Goal: Complete application form

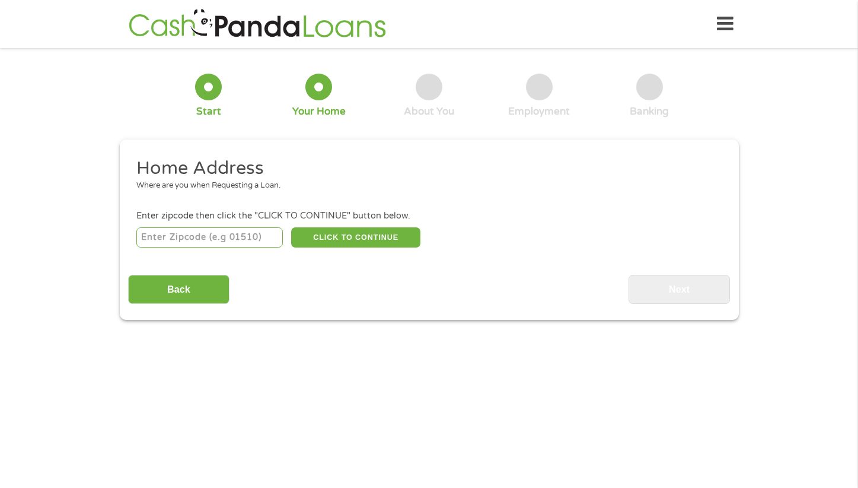
click at [180, 240] on input "number" at bounding box center [209, 237] width 147 height 20
type input "44907"
select select "[US_STATE]"
click at [339, 239] on button "CLICK TO CONTINUE" at bounding box center [355, 237] width 129 height 20
type input "44907"
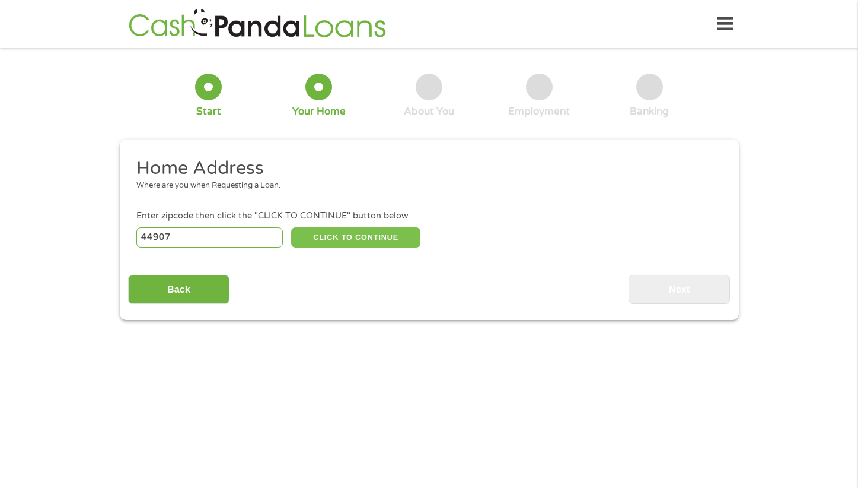
type input "[GEOGRAPHIC_DATA]"
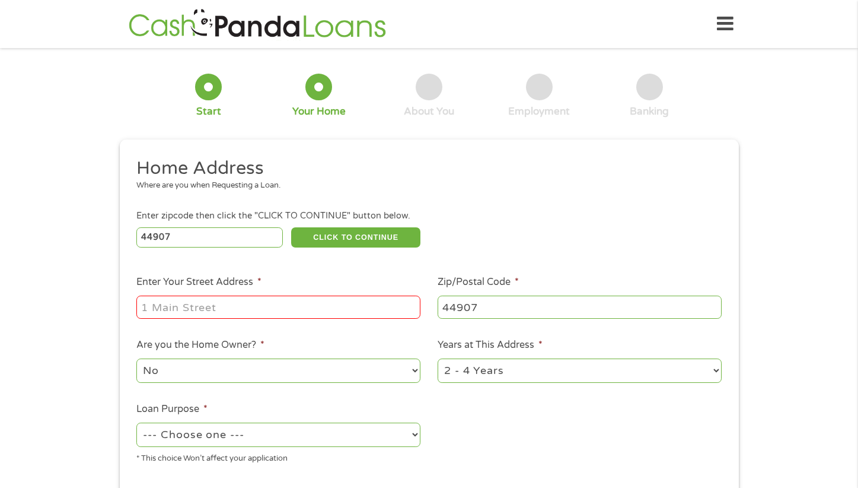
click at [148, 306] on input "Enter Your Street Address *" at bounding box center [278, 306] width 284 height 23
type input "[STREET_ADDRESS][PERSON_NAME]"
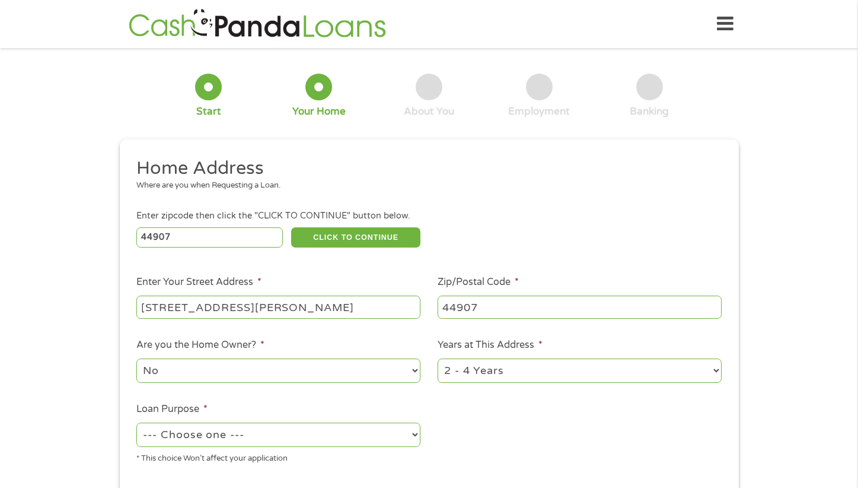
click at [518, 368] on select "1 Year or less 1 - 2 Years 2 - 4 Years Over 4 Years" at bounding box center [580, 370] width 284 height 24
select select "60months"
click at [438, 359] on select "1 Year or less 1 - 2 Years 2 - 4 Years Over 4 Years" at bounding box center [580, 370] width 284 height 24
click at [246, 439] on select "--- Choose one --- Pay Bills Debt Consolidation Home Improvement Major Purchase…" at bounding box center [278, 434] width 284 height 24
select select "shorttermcash"
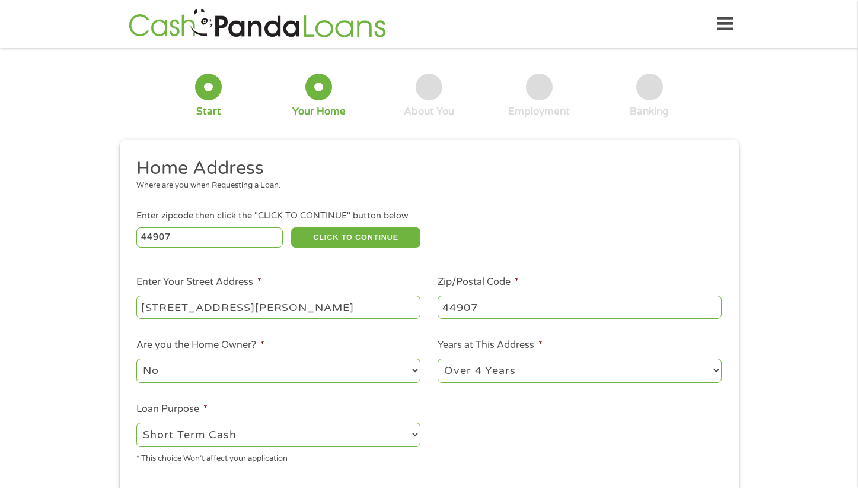
click at [136, 423] on select "--- Choose one --- Pay Bills Debt Consolidation Home Improvement Major Purchase…" at bounding box center [278, 434] width 284 height 24
click at [784, 328] on div "1 Start 2 Your Home 3 About You 4 Employment 5 Banking 6 This field is hidden w…" at bounding box center [429, 295] width 858 height 478
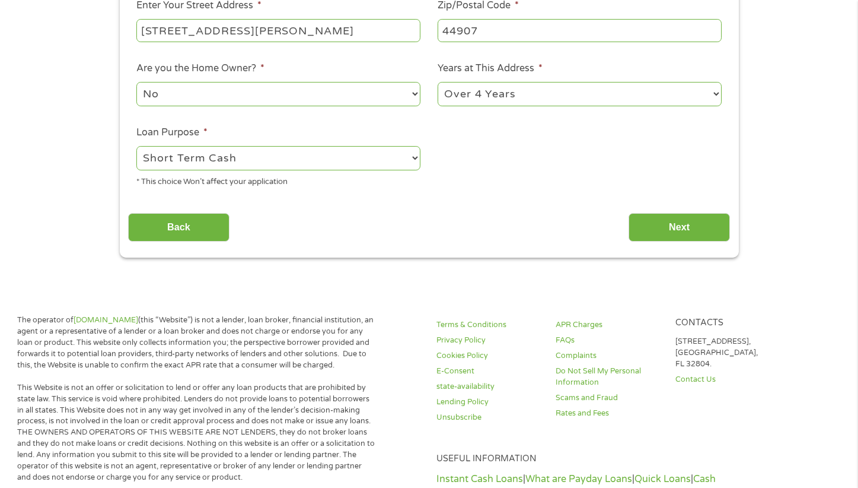
scroll to position [285, 0]
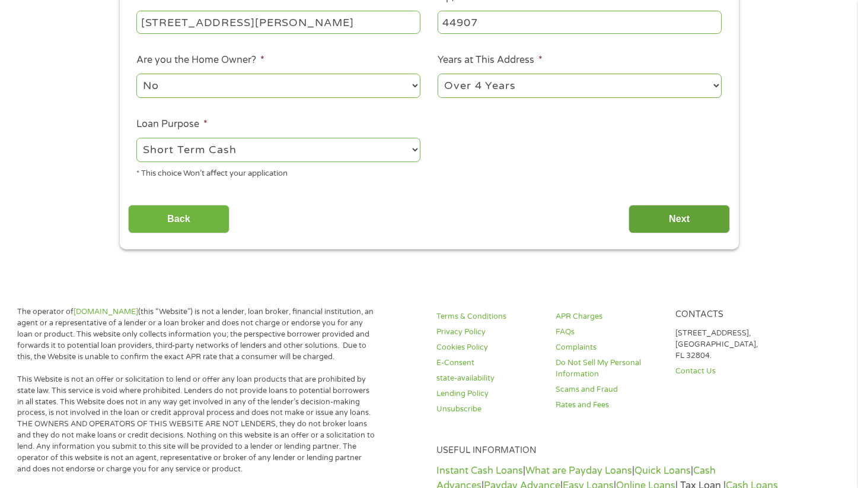
click at [674, 219] on input "Next" at bounding box center [679, 219] width 101 height 29
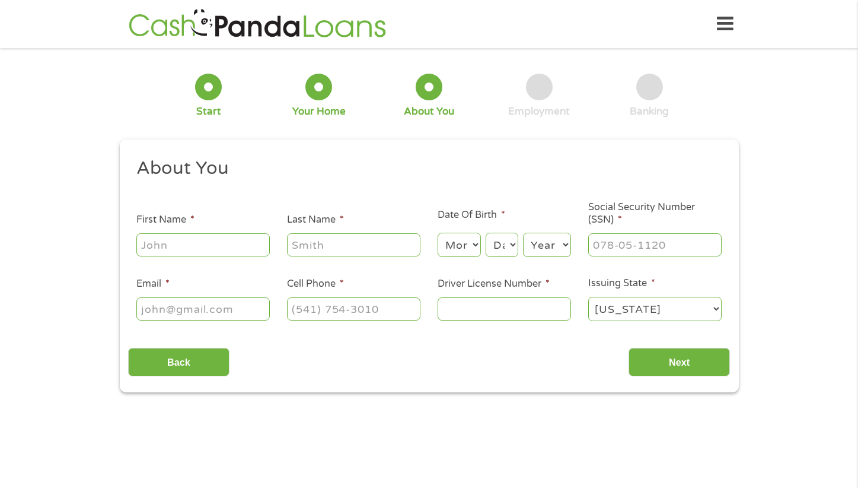
scroll to position [0, 0]
click at [147, 249] on input "First Name *" at bounding box center [202, 244] width 133 height 23
type input "[PERSON_NAME]"
click at [474, 244] on select "Month 1 2 3 4 5 6 7 8 9 10 11 12" at bounding box center [459, 245] width 43 height 24
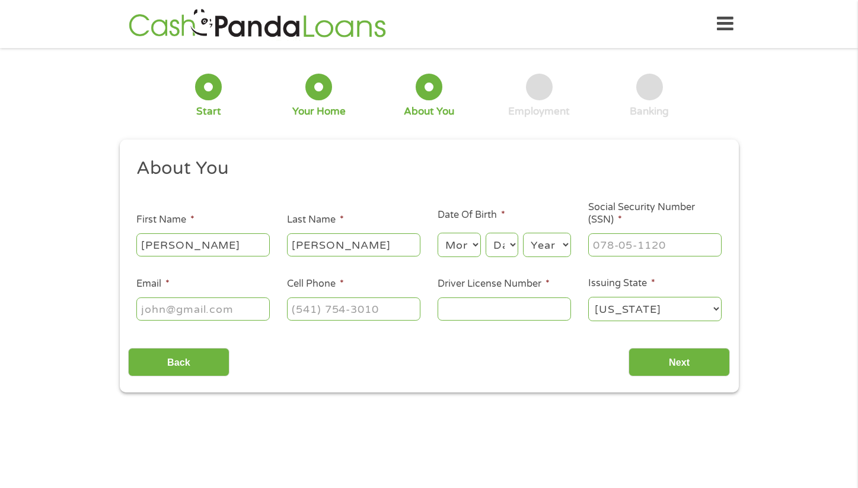
select select "3"
click at [438, 233] on select "Month 1 2 3 4 5 6 7 8 9 10 11 12" at bounding box center [459, 245] width 43 height 24
click at [508, 242] on select "Day 1 2 3 4 5 6 7 8 9 10 11 12 13 14 15 16 17 18 19 20 21 22 23 24 25 26 27 28 …" at bounding box center [502, 245] width 32 height 24
select select "28"
click at [486, 233] on select "Day 1 2 3 4 5 6 7 8 9 10 11 12 13 14 15 16 17 18 19 20 21 22 23 24 25 26 27 28 …" at bounding box center [502, 245] width 32 height 24
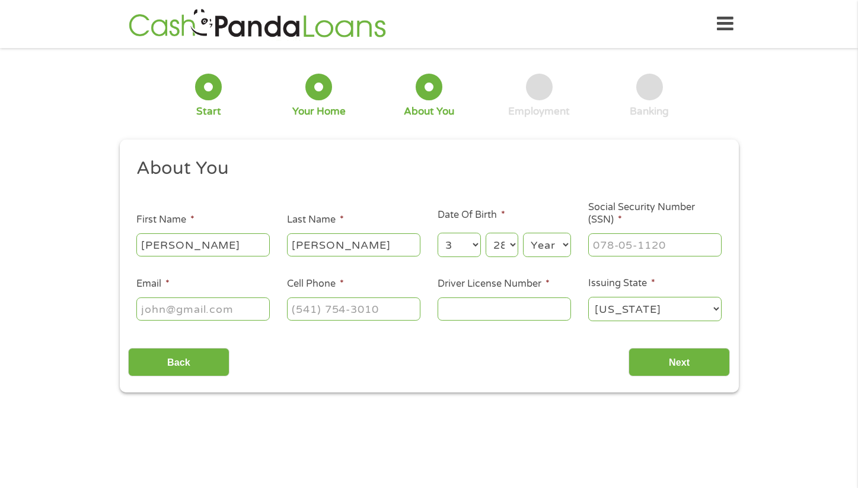
click at [560, 243] on select "Year [DATE] 2006 2005 2004 2003 2002 2001 2000 1999 1998 1997 1996 1995 1994 19…" at bounding box center [547, 245] width 48 height 24
select select "1972"
click at [523, 233] on select "Year [DATE] 2006 2005 2004 2003 2002 2001 2000 1999 1998 1997 1996 1995 1994 19…" at bounding box center [547, 245] width 48 height 24
click at [596, 248] on input "___-__-____" at bounding box center [654, 244] width 133 height 23
type input "281-80-7073"
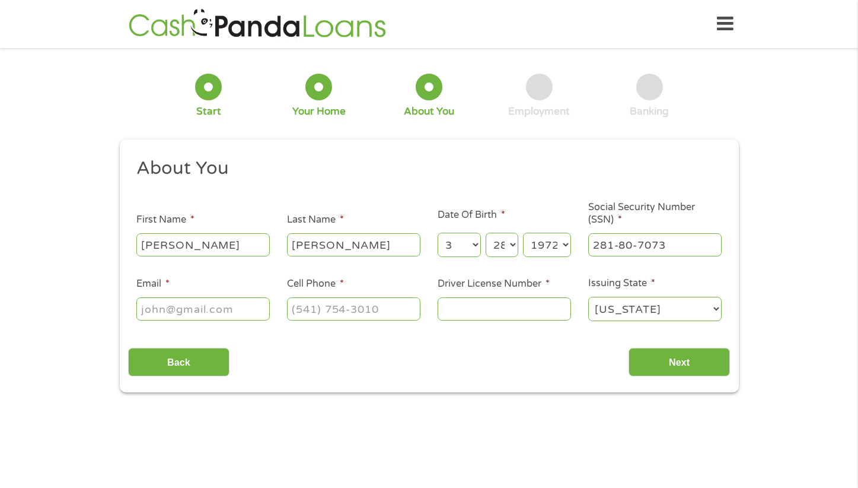
click at [145, 308] on input "Email *" at bounding box center [202, 308] width 133 height 23
type input "[EMAIL_ADDRESS][DOMAIN_NAME]"
type input "[PHONE_NUMBER]"
click at [452, 313] on input "Driver License Number *" at bounding box center [504, 308] width 133 height 23
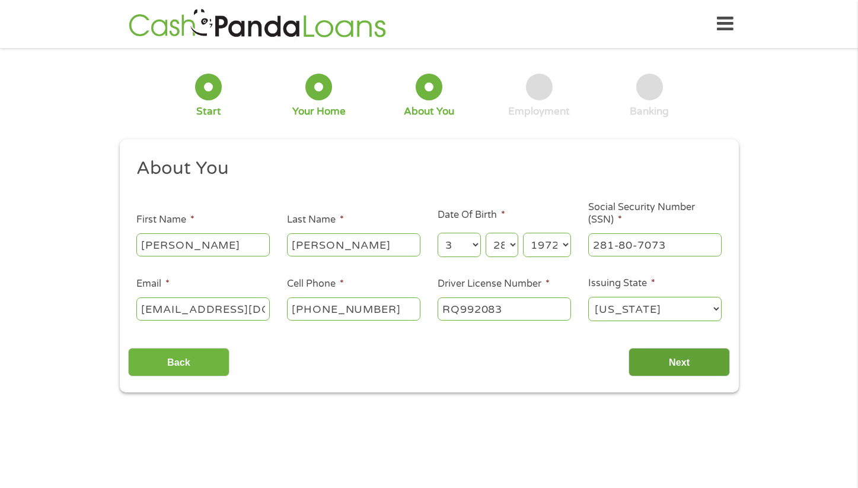
type input "RQ992083"
click at [683, 362] on input "Next" at bounding box center [679, 362] width 101 height 29
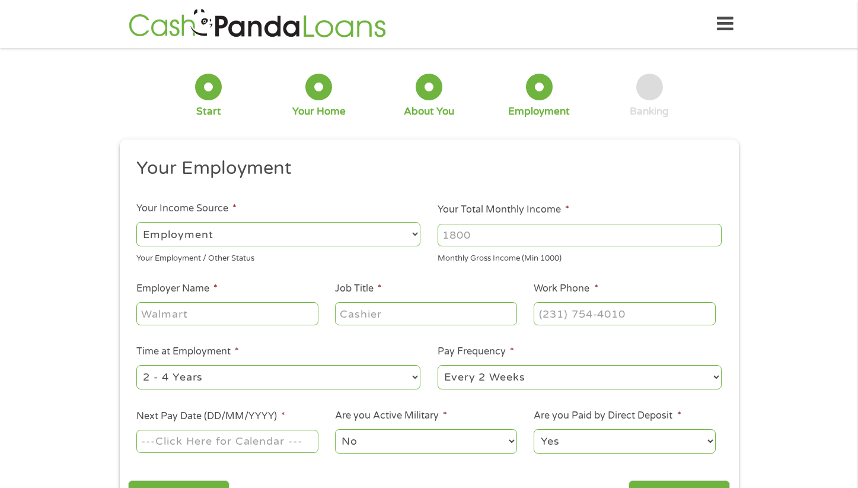
click at [247, 233] on select "--- Choose one --- Employment [DEMOGRAPHIC_DATA] Benefits" at bounding box center [278, 234] width 284 height 24
select select "selfEmployed"
click at [136, 222] on select "--- Choose one --- Employment [DEMOGRAPHIC_DATA] Benefits" at bounding box center [278, 234] width 284 height 24
click at [495, 238] on input "Your Total Monthly Income *" at bounding box center [580, 235] width 284 height 23
type input "4000"
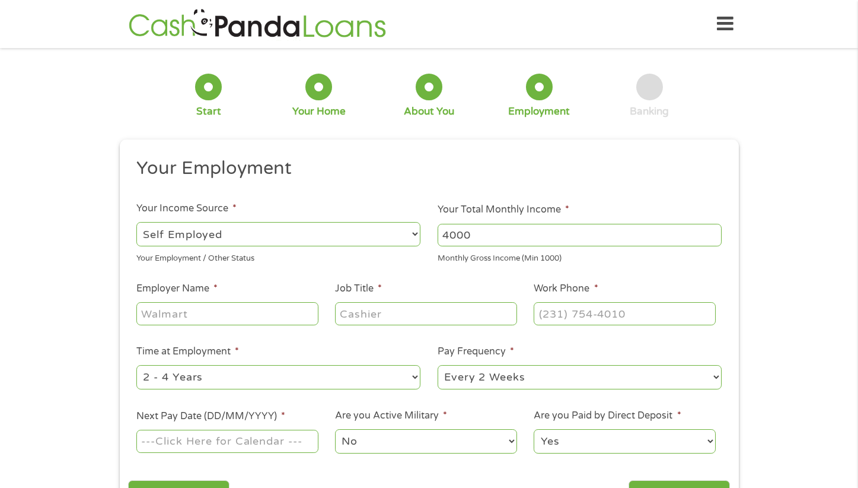
click at [159, 311] on input "Employer Name *" at bounding box center [227, 313] width 182 height 23
type input "M Studios, Ltd."
type input "o"
type input "Owner"
type input "[PHONE_NUMBER]"
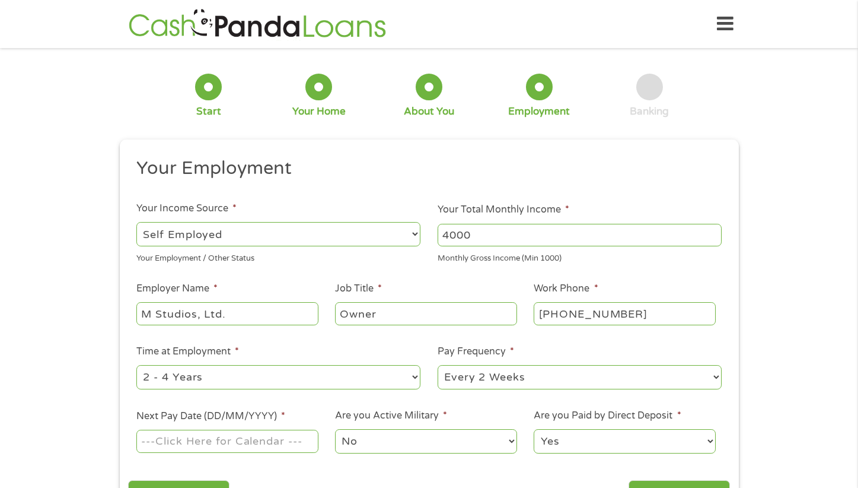
click at [235, 379] on select "--- Choose one --- 1 Year or less 1 - 2 Years 2 - 4 Years Over 4 Years" at bounding box center [278, 377] width 284 height 24
select select "60months"
click at [136, 365] on select "--- Choose one --- 1 Year or less 1 - 2 Years 2 - 4 Years Over 4 Years" at bounding box center [278, 377] width 284 height 24
click at [526, 381] on select "--- Choose one --- Every 2 Weeks Every Week Monthly Semi-Monthly" at bounding box center [580, 377] width 284 height 24
select select "weekly"
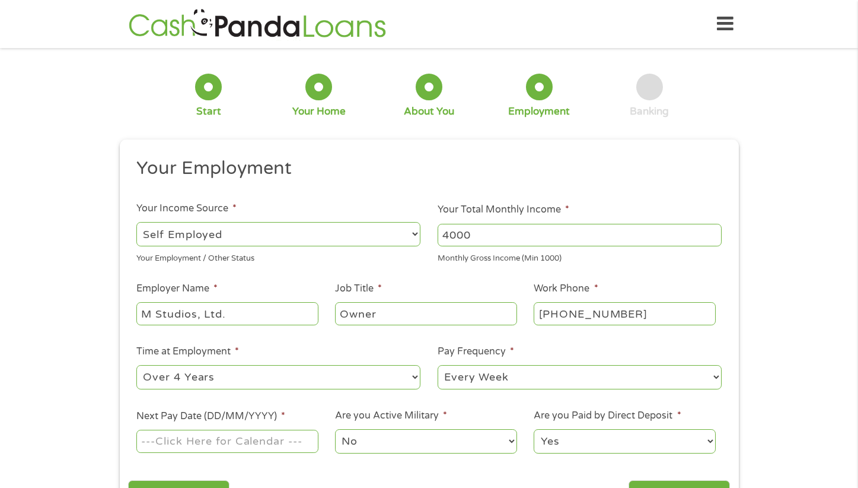
click at [438, 365] on select "--- Choose one --- Every 2 Weeks Every Week Monthly Semi-Monthly" at bounding box center [580, 377] width 284 height 24
click at [180, 441] on input "Next Pay Date (DD/MM/YYYY) *" at bounding box center [227, 440] width 182 height 23
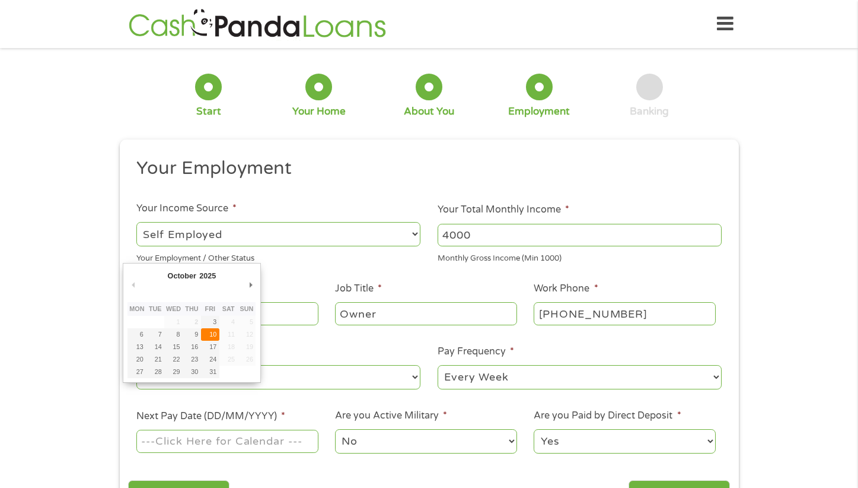
type input "[DATE]"
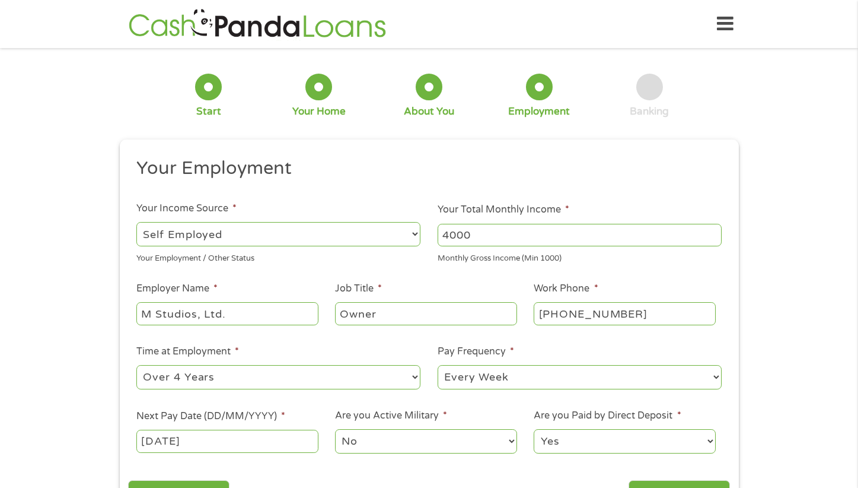
click at [756, 329] on div "1 Start 2 Your Home 3 About You 4 Employment 5 Banking 6 This field is hidden w…" at bounding box center [429, 290] width 858 height 468
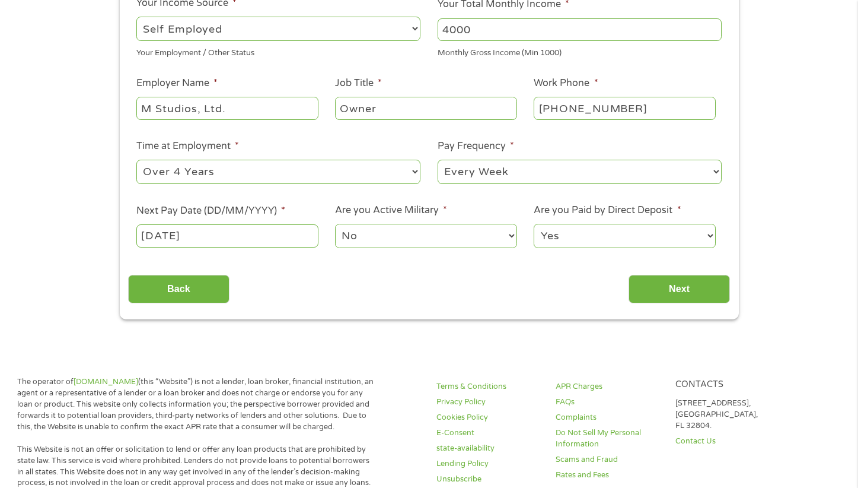
scroll to position [214, 0]
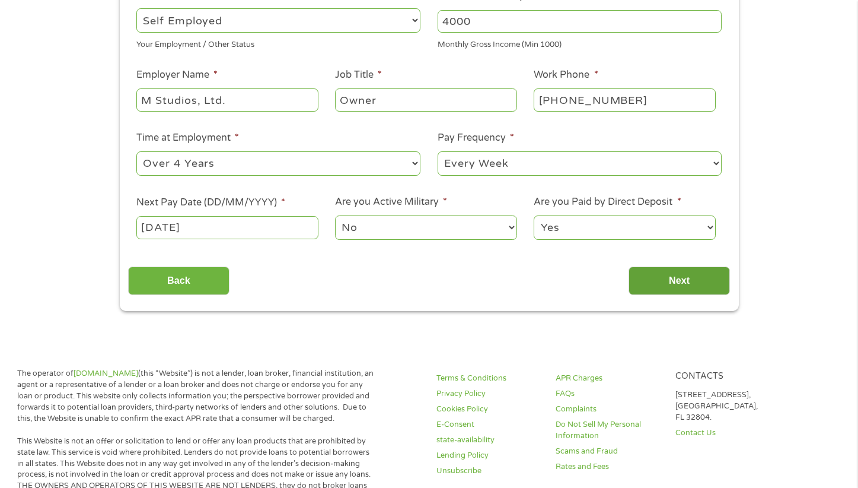
click at [679, 281] on input "Next" at bounding box center [679, 280] width 101 height 29
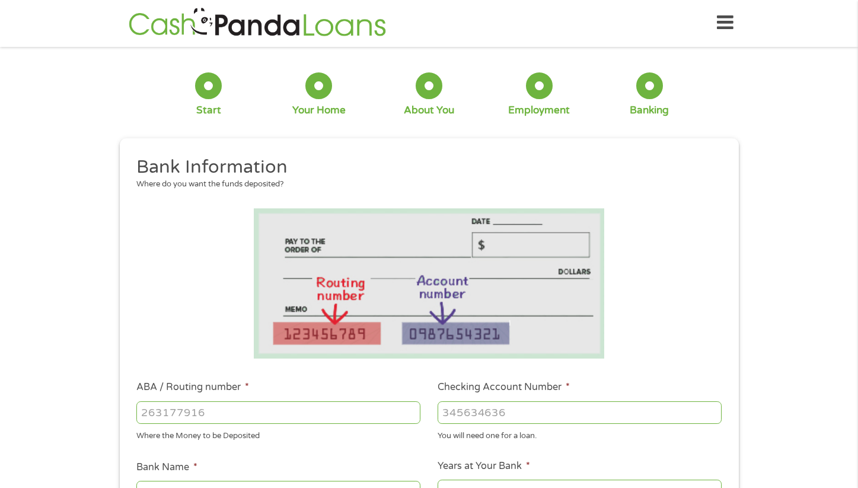
scroll to position [0, 0]
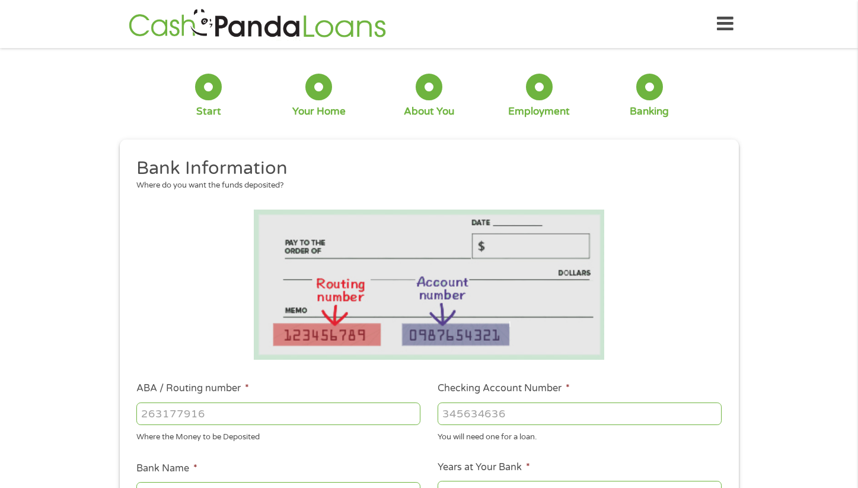
click at [151, 418] on input "ABA / Routing number *" at bounding box center [278, 413] width 284 height 23
type input "031176110"
type input "CAPITAL ONE NA"
type input "031176110"
click at [473, 414] on input "Checking Account Number *" at bounding box center [580, 413] width 284 height 23
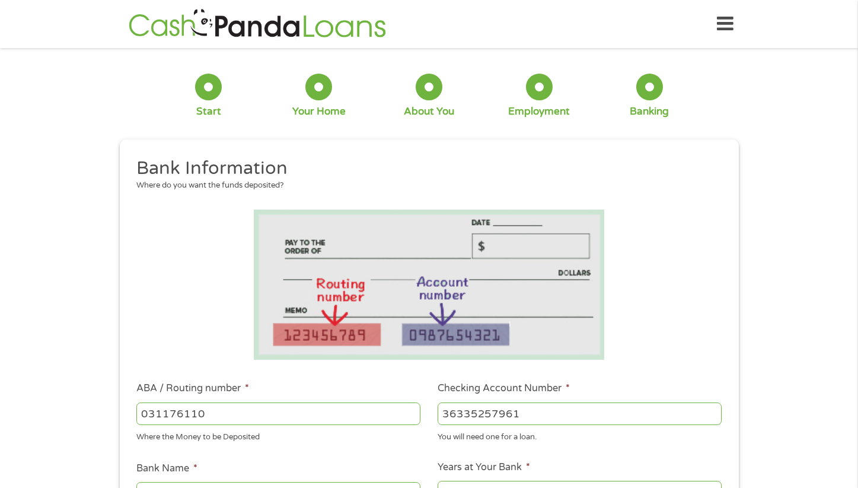
type input "36335257961"
click at [777, 302] on div "1 Start 2 Your Home 3 About You 4 Employment 5 Banking 6 This field is hidden w…" at bounding box center [429, 432] width 858 height 752
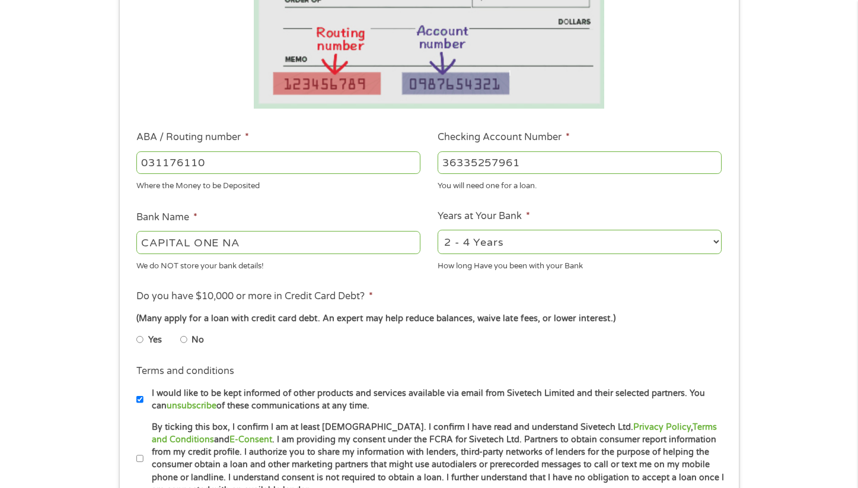
scroll to position [285, 0]
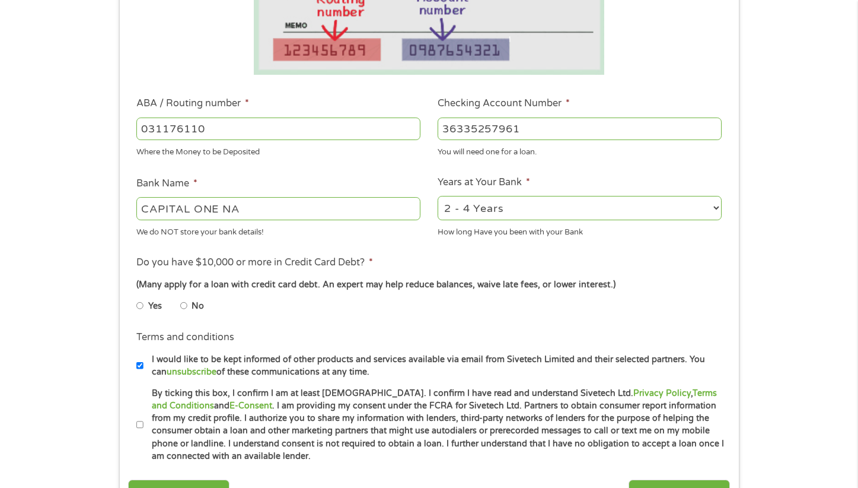
click at [183, 304] on input "No" at bounding box center [183, 305] width 7 height 19
radio input "true"
click at [139, 367] on input "I would like to be kept informed of other products and services available via e…" at bounding box center [139, 365] width 7 height 19
checkbox input "false"
click at [140, 425] on input "By ticking this box, I confirm I am at least [DEMOGRAPHIC_DATA]. I confirm I ha…" at bounding box center [139, 424] width 7 height 19
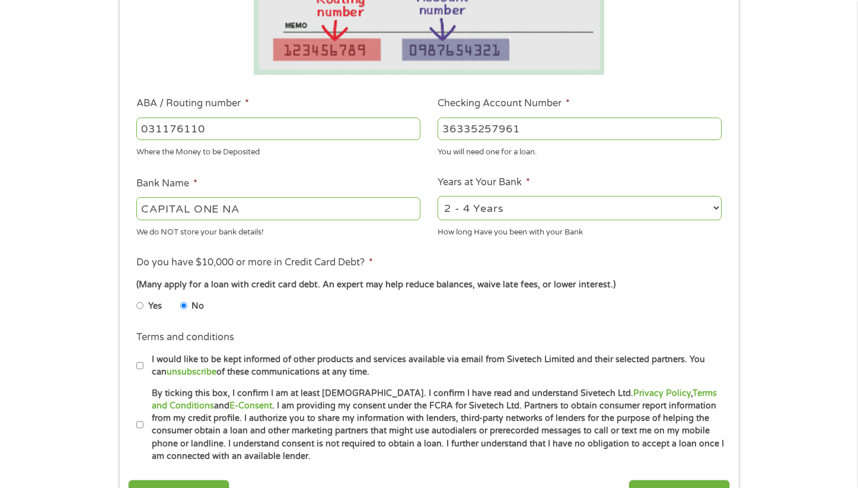
checkbox input "true"
click at [109, 396] on div "1 Start 2 Your Home 3 About You 4 Employment 5 Banking 6 This field is hidden w…" at bounding box center [429, 148] width 641 height 752
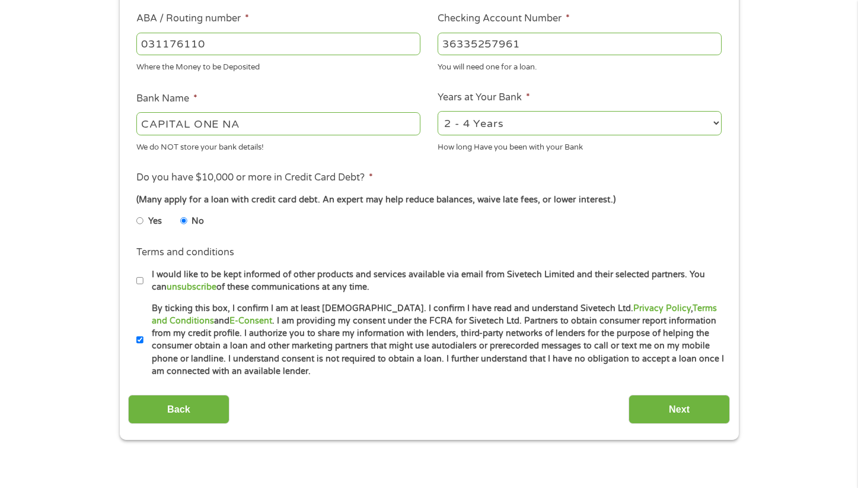
scroll to position [403, 0]
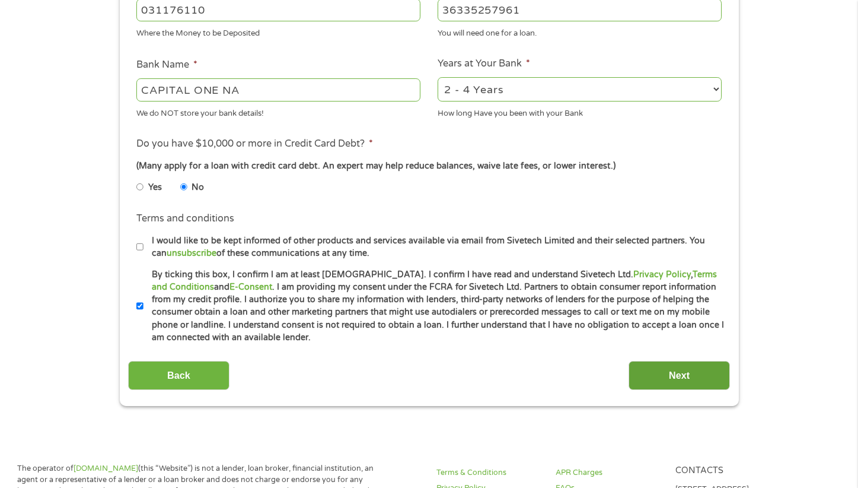
click at [680, 370] on input "Next" at bounding box center [679, 375] width 101 height 29
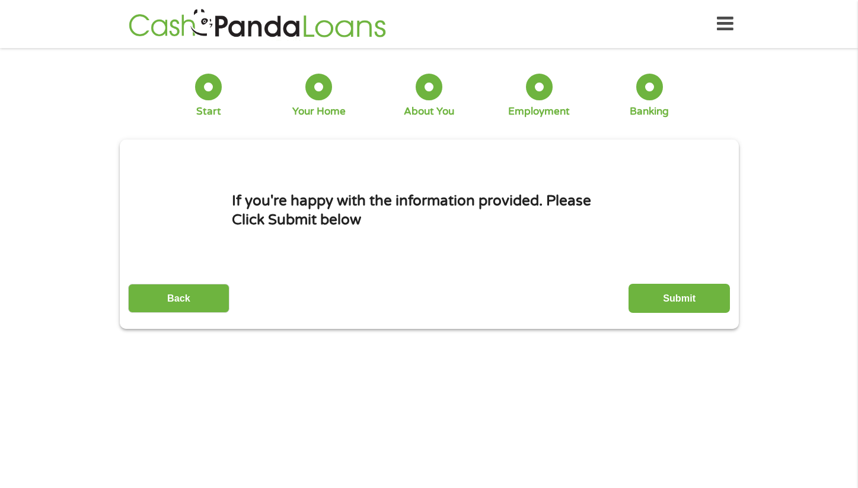
scroll to position [0, 0]
click at [672, 296] on input "Submit" at bounding box center [679, 298] width 101 height 29
